Goal: Task Accomplishment & Management: Complete application form

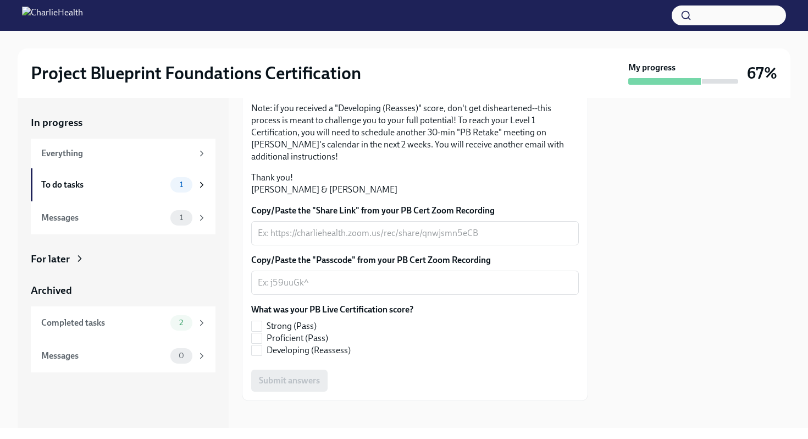
scroll to position [253, 0]
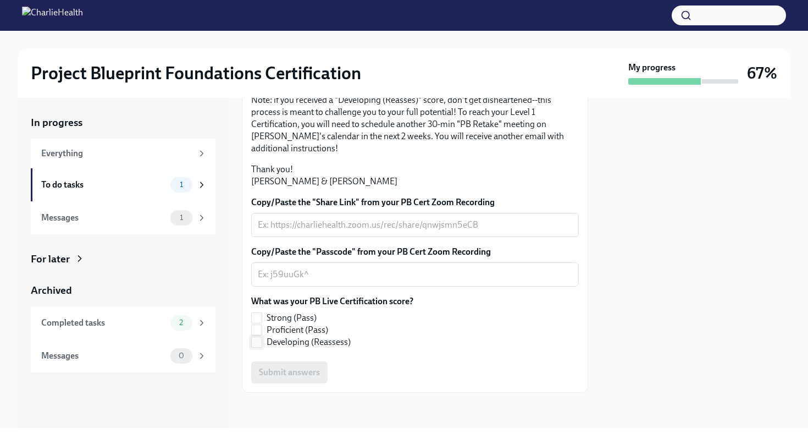
click at [258, 341] on input "Developing (Reassess)" at bounding box center [257, 342] width 10 height 10
checkbox input "true"
click at [397, 264] on div "x ​" at bounding box center [415, 274] width 328 height 24
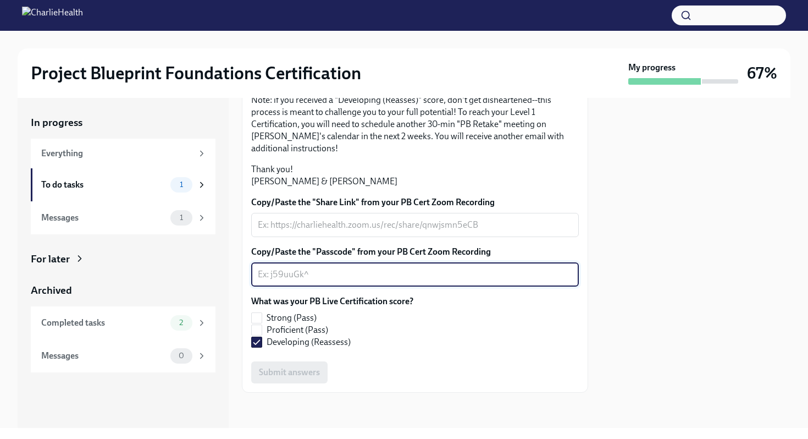
drag, startPoint x: 320, startPoint y: 276, endPoint x: 259, endPoint y: 274, distance: 61.0
click at [259, 274] on textarea "Copy/Paste the "Passcode" from your PB Cert Zoom Recording" at bounding box center [415, 274] width 314 height 13
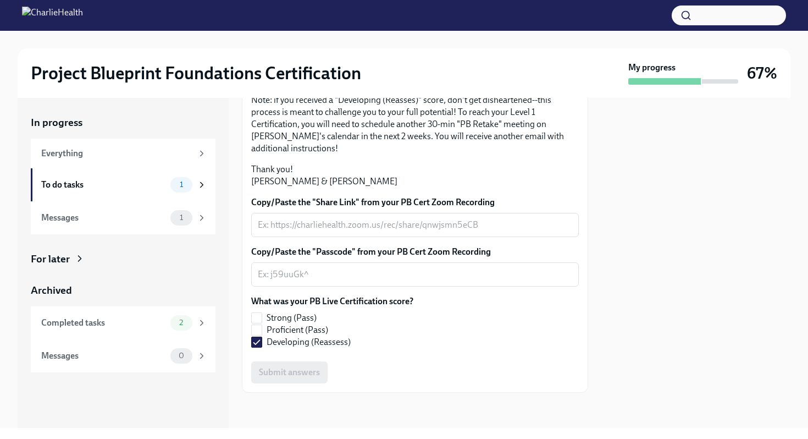
click at [513, 330] on div "What was your PB Live Certification score? Strong (Pass) Proficient (Pass) Deve…" at bounding box center [415, 321] width 328 height 53
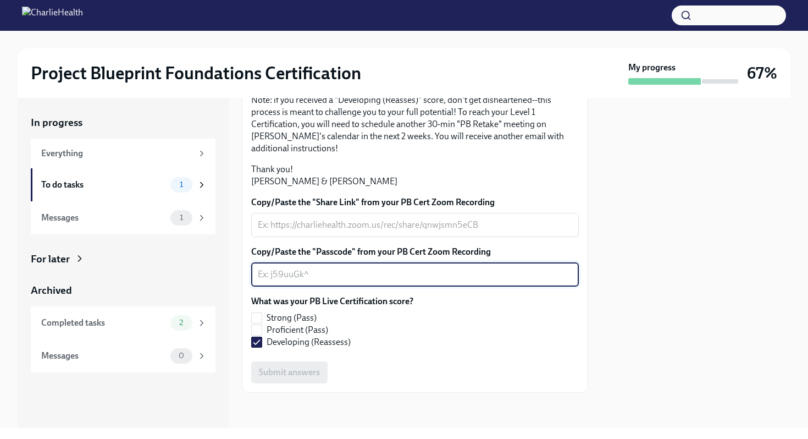
drag, startPoint x: 312, startPoint y: 278, endPoint x: 299, endPoint y: 277, distance: 12.7
click at [299, 277] on textarea "Copy/Paste the "Passcode" from your PB Cert Zoom Recording" at bounding box center [415, 274] width 314 height 13
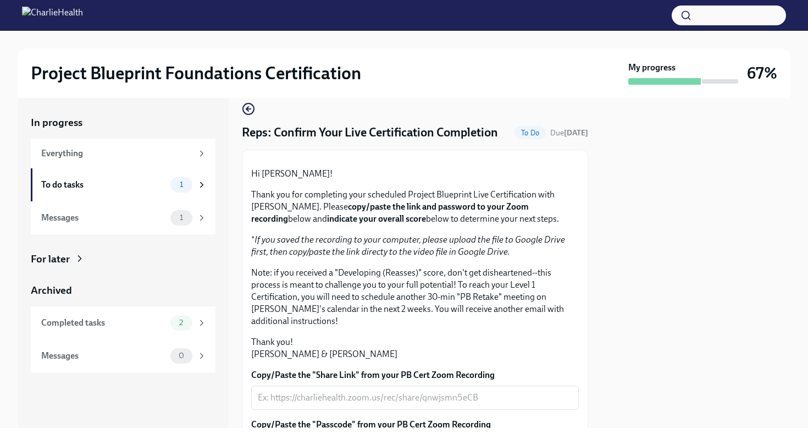
scroll to position [0, 0]
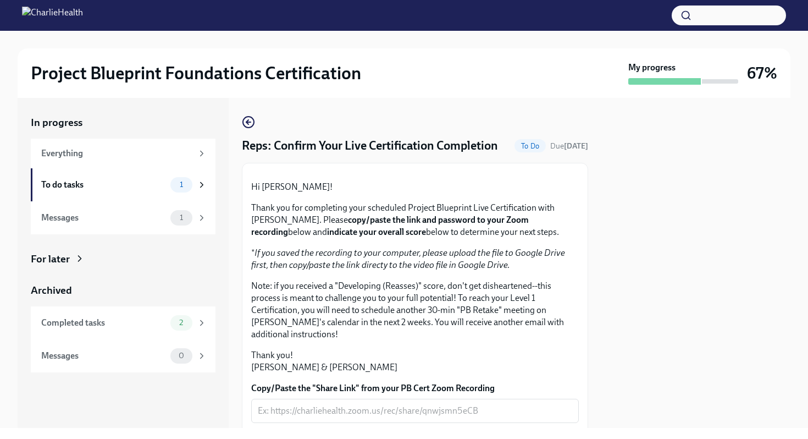
click at [524, 144] on span "To Do" at bounding box center [530, 146] width 31 height 8
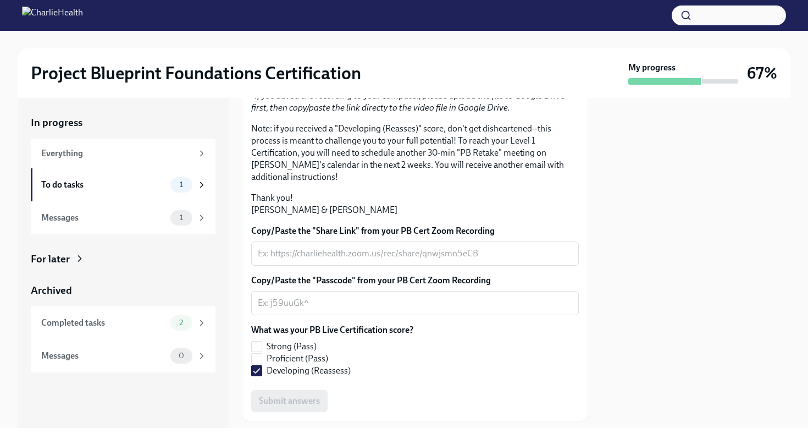
scroll to position [253, 0]
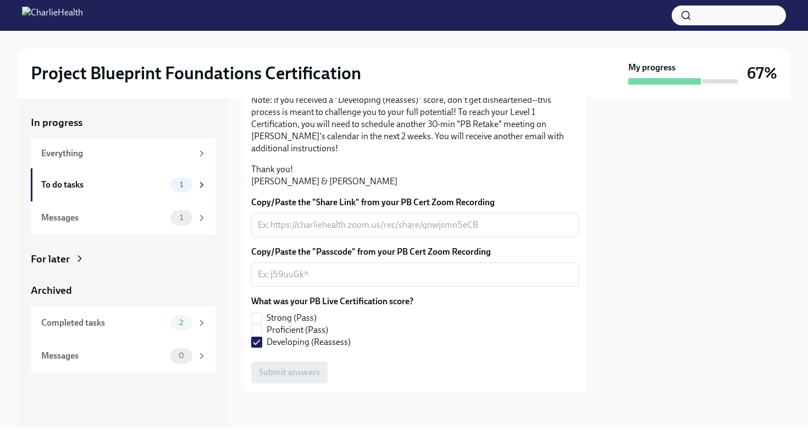
click at [296, 371] on div "Submit answers" at bounding box center [415, 372] width 328 height 22
click at [184, 186] on span "1" at bounding box center [181, 184] width 16 height 8
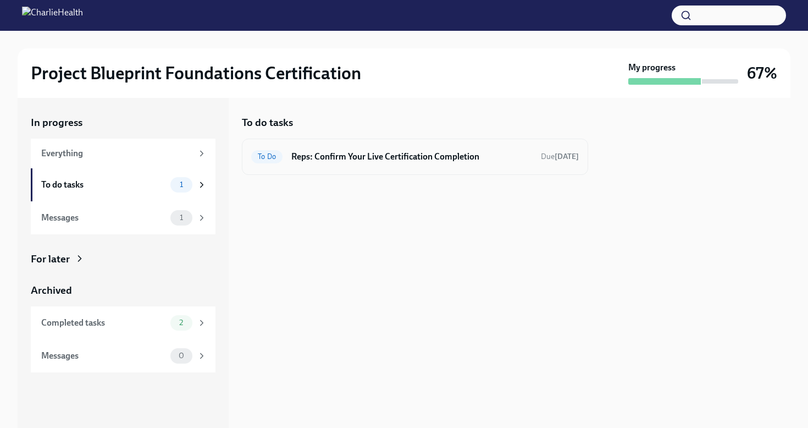
click at [278, 158] on span "To Do" at bounding box center [266, 156] width 31 height 8
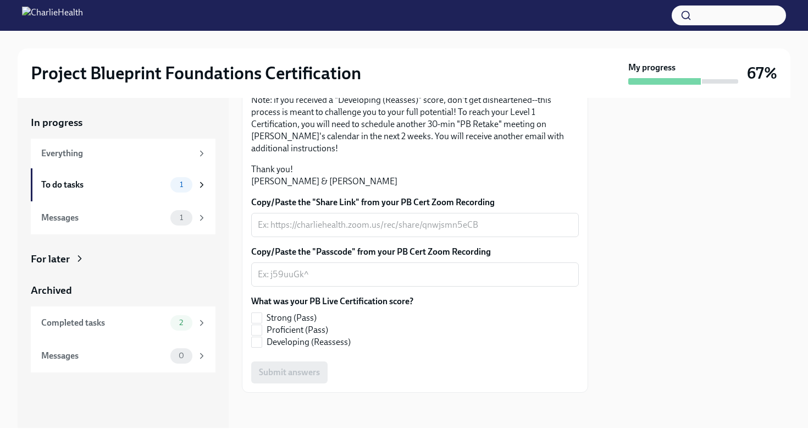
scroll to position [253, 0]
click at [254, 342] on input "Developing (Reassess)" at bounding box center [257, 342] width 10 height 10
checkbox input "true"
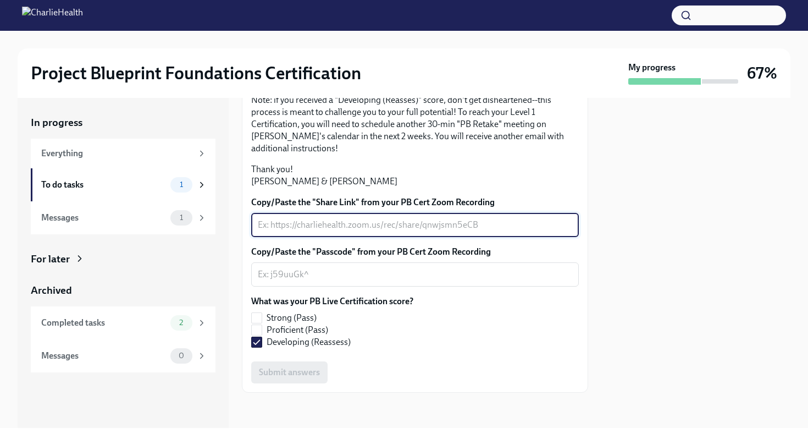
click at [261, 224] on textarea "Copy/Paste the "Share Link" from your PB Cert Zoom Recording" at bounding box center [415, 224] width 314 height 13
drag, startPoint x: 499, startPoint y: 220, endPoint x: 340, endPoint y: 224, distance: 158.9
click at [340, 224] on textarea "Copy/Paste the "Share Link" from your PB Cert Zoom Recording" at bounding box center [415, 224] width 314 height 13
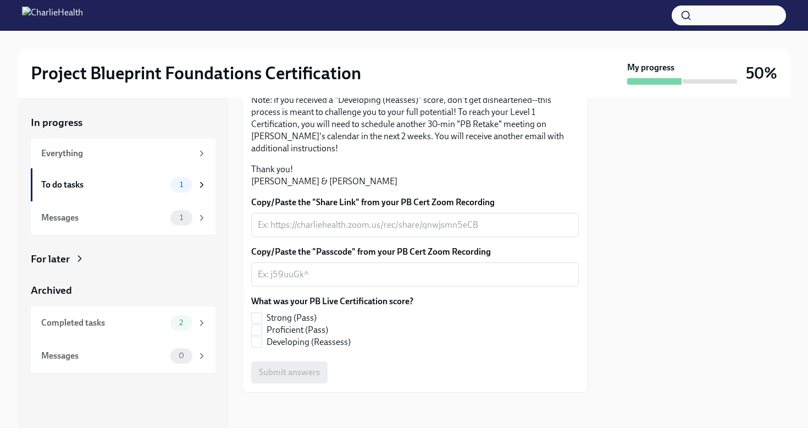
scroll to position [253, 0]
click at [357, 218] on textarea "Copy/Paste the "Share Link" from your PB Cert Zoom Recording" at bounding box center [415, 224] width 314 height 13
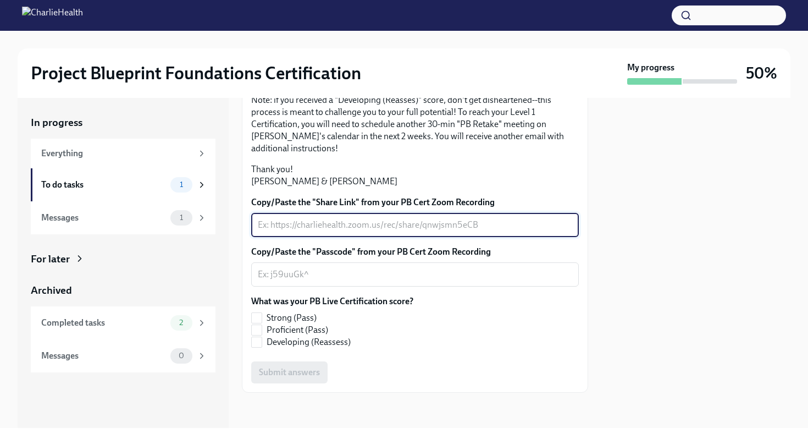
paste textarea "https://charliehealth.zoom.us/rec/share/z3_d1QIj46bBAO94NmcOqCsoPnZW0qKZfY0-K5R…"
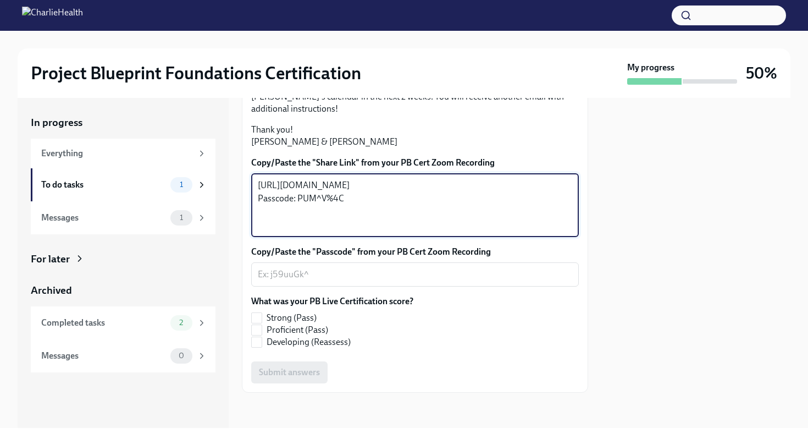
click at [390, 231] on textarea "https://charliehealth.zoom.us/rec/share/z3_d1QIj46bBAO94NmcOqCsoPnZW0qKZfY0-K5R…" at bounding box center [415, 205] width 314 height 53
type textarea "https://charliehealth.zoom.us/rec/share/z3_d1QIj46bBAO94NmcOqCsoPnZW0qKZfY0-K5R…"
click at [346, 281] on textarea "Copy/Paste the "Passcode" from your PB Cert Zoom Recording" at bounding box center [415, 274] width 314 height 13
click at [389, 231] on textarea "https://charliehealth.zoom.us/rec/share/z3_d1QIj46bBAO94NmcOqCsoPnZW0qKZfY0-K5R…" at bounding box center [415, 205] width 314 height 53
click at [335, 231] on textarea "https://charliehealth.zoom.us/rec/share/z3_d1QIj46bBAO94NmcOqCsoPnZW0qKZfY0-K5R…" at bounding box center [415, 205] width 314 height 53
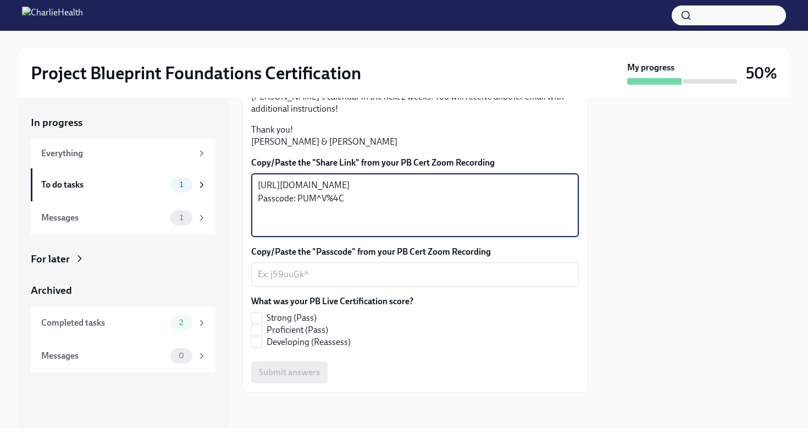
click at [335, 231] on textarea "https://charliehealth.zoom.us/rec/share/z3_d1QIj46bBAO94NmcOqCsoPnZW0qKZfY0-K5R…" at bounding box center [415, 205] width 314 height 53
drag, startPoint x: 352, startPoint y: 264, endPoint x: 297, endPoint y: 266, distance: 55.0
click at [297, 231] on textarea "https://charliehealth.zoom.us/rec/share/z3_d1QIj46bBAO94NmcOqCsoPnZW0qKZfY0-K5R…" at bounding box center [415, 205] width 314 height 53
click at [259, 281] on textarea "Copy/Paste the "Passcode" from your PB Cert Zoom Recording" at bounding box center [415, 274] width 314 height 13
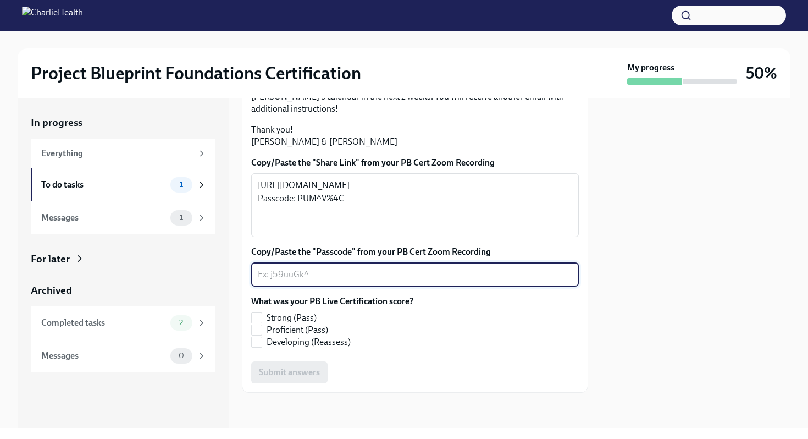
paste textarea "PUM^V%4C"
type textarea "PUM^V%4C"
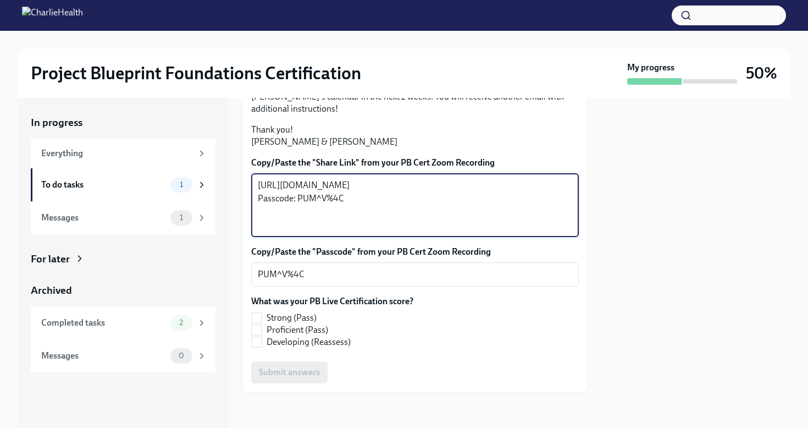
drag, startPoint x: 297, startPoint y: 264, endPoint x: 290, endPoint y: 264, distance: 6.6
click at [290, 231] on textarea "https://charliehealth.zoom.us/rec/share/z3_d1QIj46bBAO94NmcOqCsoPnZW0qKZfY0-K5R…" at bounding box center [415, 205] width 314 height 53
drag, startPoint x: 356, startPoint y: 265, endPoint x: 257, endPoint y: 268, distance: 99.5
click at [257, 237] on div "https://charliehealth.zoom.us/rec/share/z3_d1QIj46bBAO94NmcOqCsoPnZW0qKZfY0-K5R…" at bounding box center [415, 205] width 328 height 64
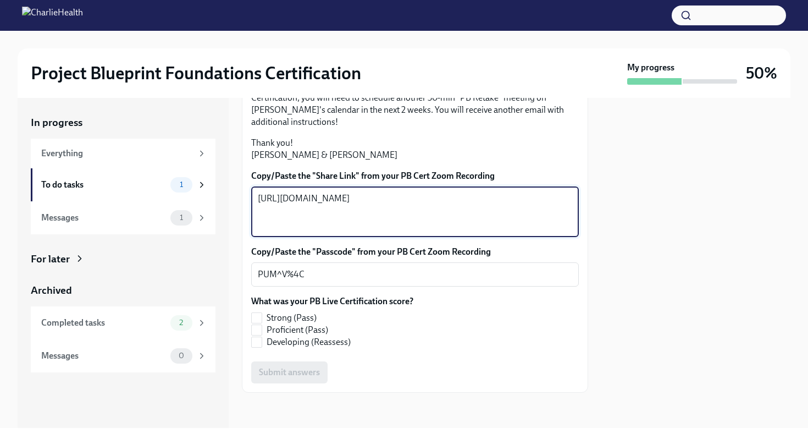
type textarea "https://charliehealth.zoom.us/rec/share/z3_d1QIj46bBAO94NmcOqCsoPnZW0qKZfY0-K5R…"
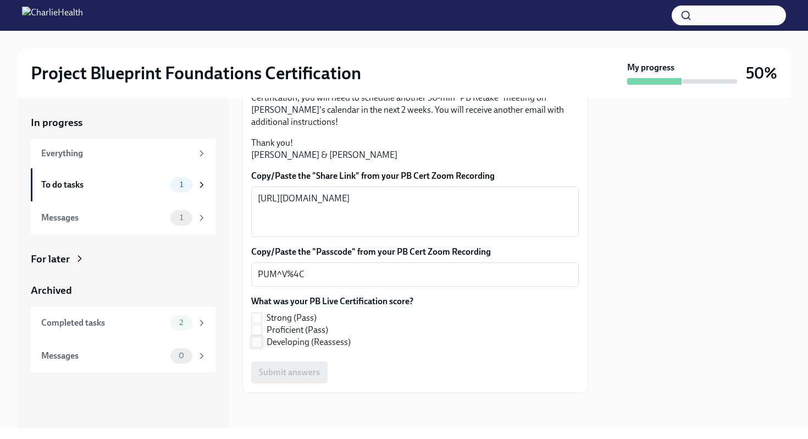
click at [257, 347] on input "Developing (Reassess)" at bounding box center [257, 342] width 10 height 10
checkbox input "true"
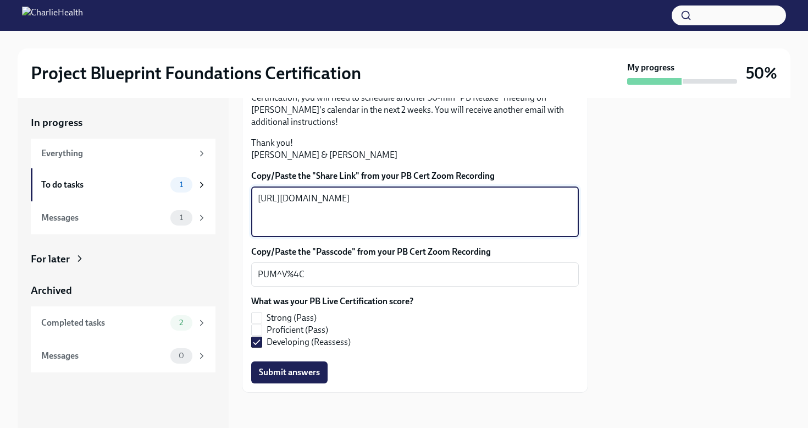
drag, startPoint x: 383, startPoint y: 251, endPoint x: 256, endPoint y: 219, distance: 130.3
click at [256, 219] on div "https://charliehealth.zoom.us/rec/share/z3_d1QIj46bBAO94NmcOqCsoPnZW0qKZfY0-K5R…" at bounding box center [415, 211] width 328 height 51
paste textarea "oD5cpm7NnNui7uNggQSAnVQS1UhcdfGur1Z38HG_e_ZJsbBybhRo8rwbMiJFOV6J.bvnsMYNuqR1R2f…"
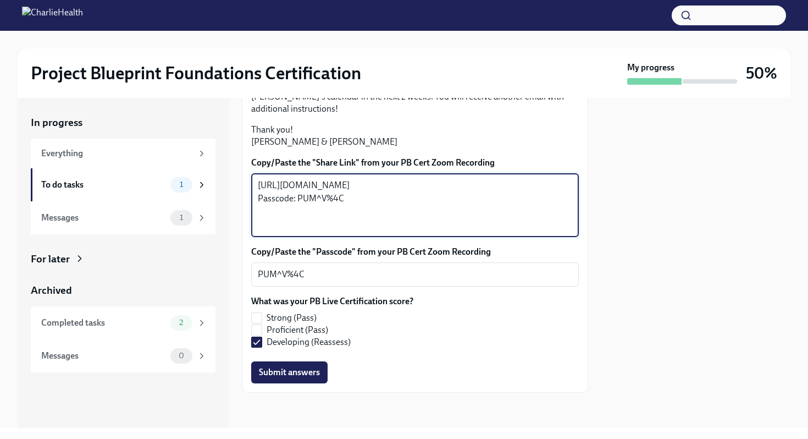
drag, startPoint x: 352, startPoint y: 263, endPoint x: 257, endPoint y: 266, distance: 95.7
click at [257, 237] on div "https://charliehealth.zoom.us/rec/share/oD5cpm7NnNui7uNggQSAnVQS1UhcdfGur1Z38HG…" at bounding box center [415, 205] width 328 height 64
type textarea "https://charliehealth.zoom.us/rec/share/oD5cpm7NnNui7uNggQSAnVQS1UhcdfGur1Z38HG…"
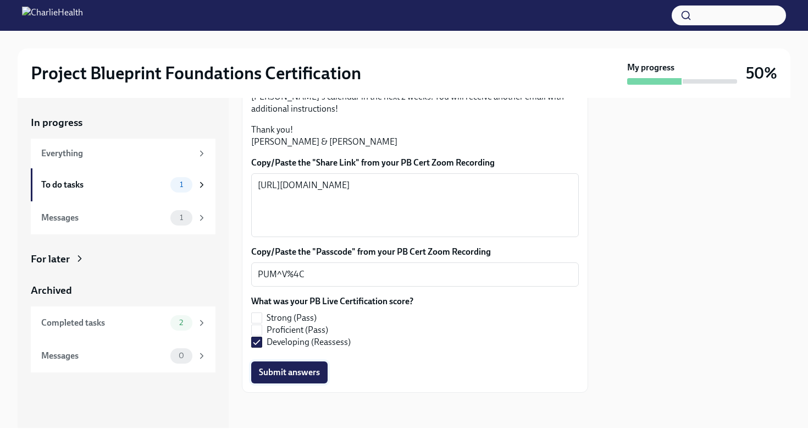
click at [278, 375] on span "Submit answers" at bounding box center [289, 372] width 61 height 11
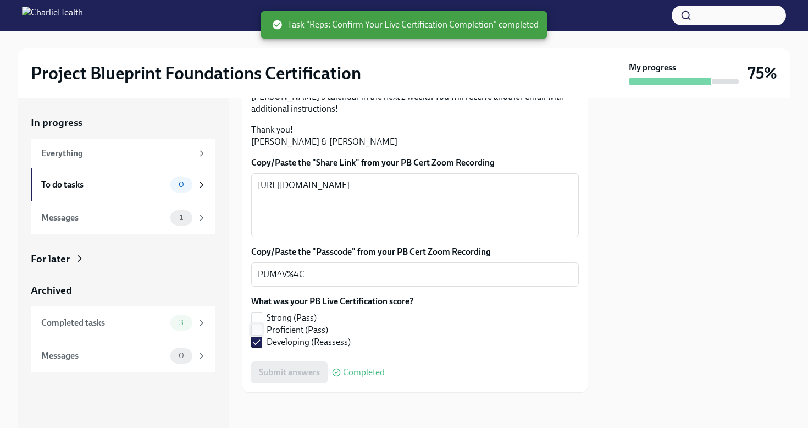
scroll to position [310, 0]
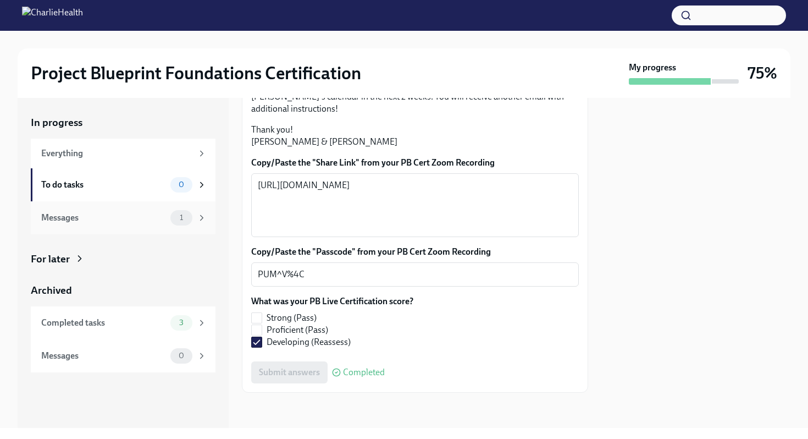
click at [192, 219] on div "1" at bounding box center [188, 217] width 36 height 15
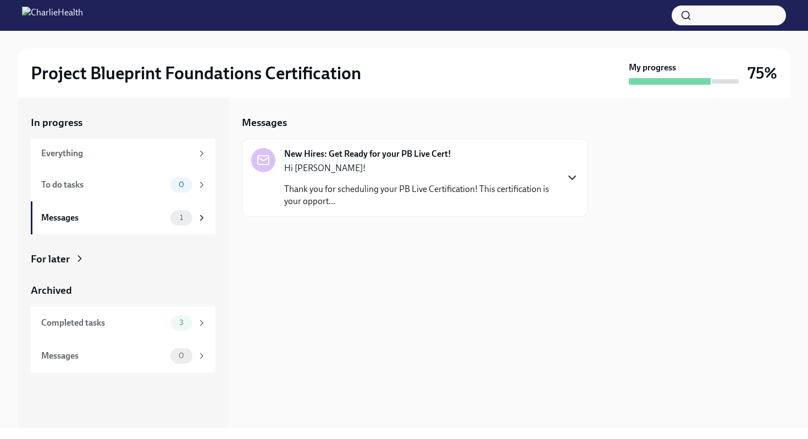
click at [566, 174] on icon "button" at bounding box center [572, 177] width 13 height 13
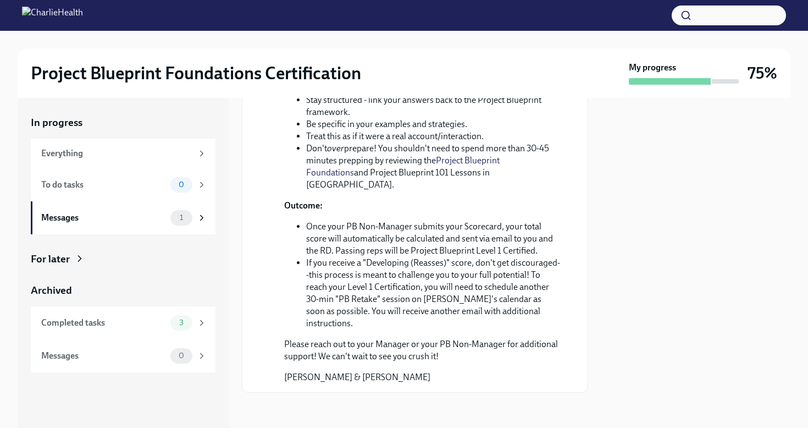
scroll to position [459, 0]
click at [192, 322] on div "3" at bounding box center [181, 322] width 22 height 15
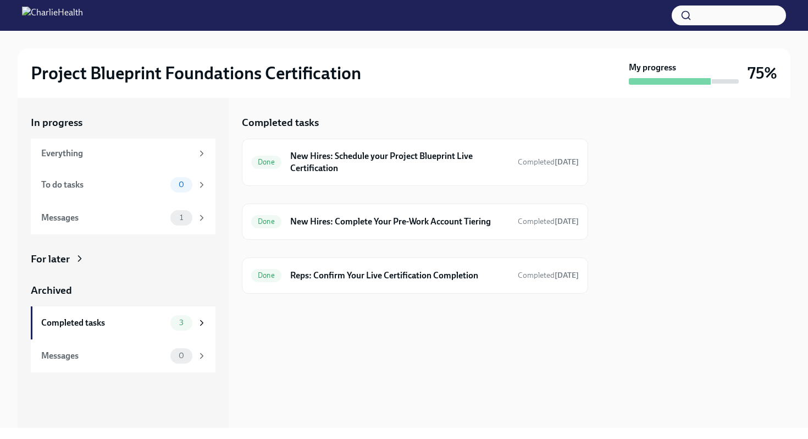
click at [313, 322] on div at bounding box center [415, 311] width 346 height 35
